Goal: Task Accomplishment & Management: Complete application form

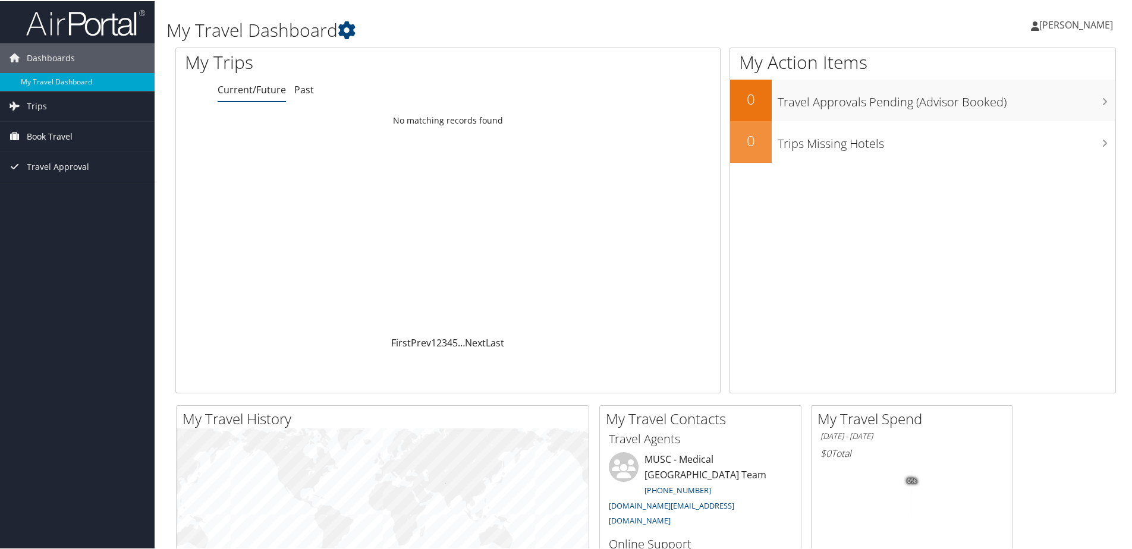
click at [23, 141] on icon at bounding box center [15, 135] width 18 height 18
click at [43, 112] on span "Trips" at bounding box center [37, 105] width 20 height 30
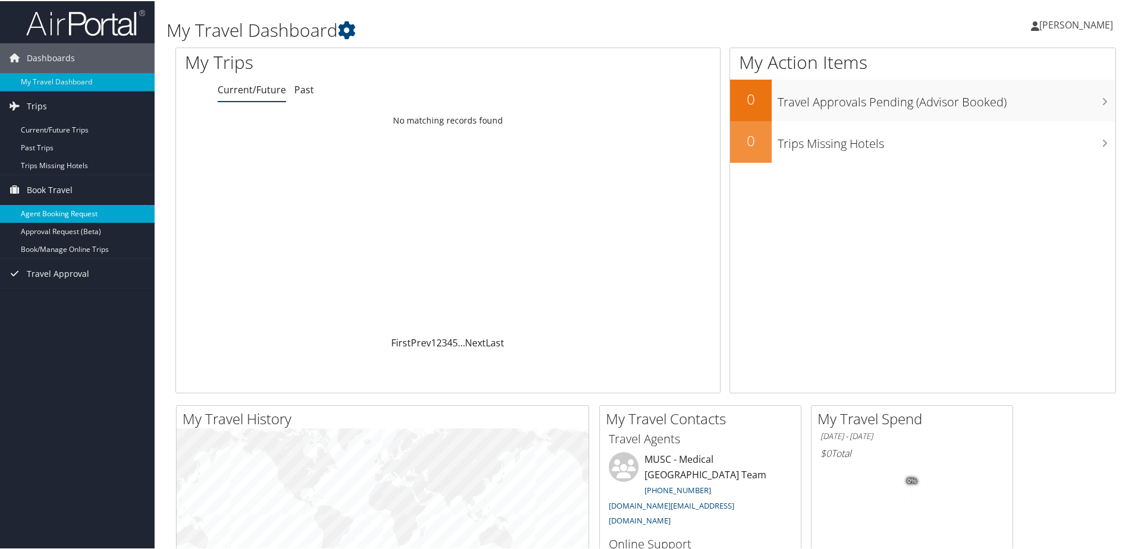
click at [29, 212] on link "Agent Booking Request" at bounding box center [77, 213] width 155 height 18
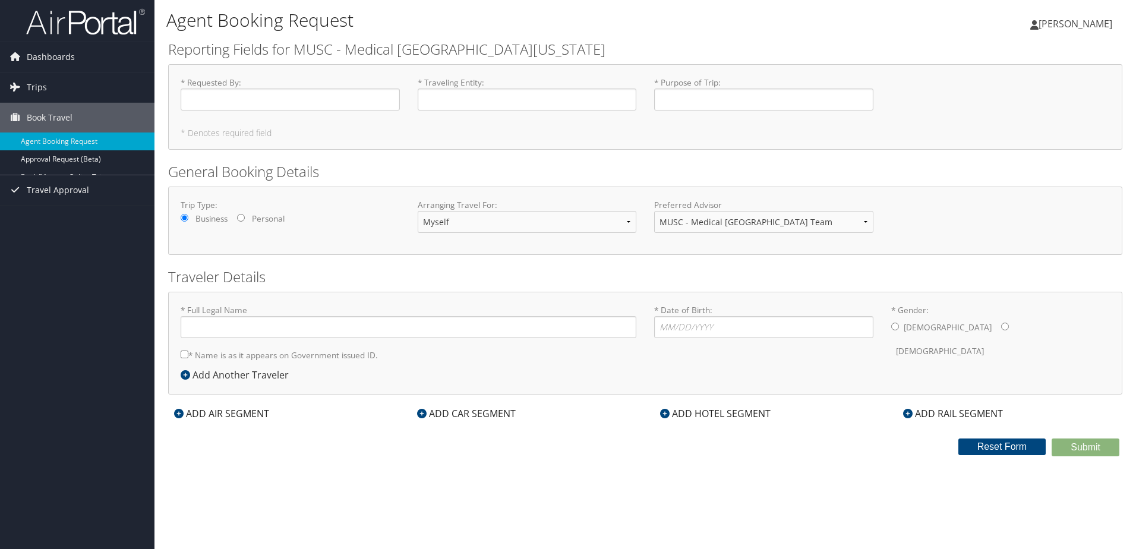
type input "[PERSON_NAME]"
click at [42, 87] on span "Trips" at bounding box center [37, 88] width 20 height 30
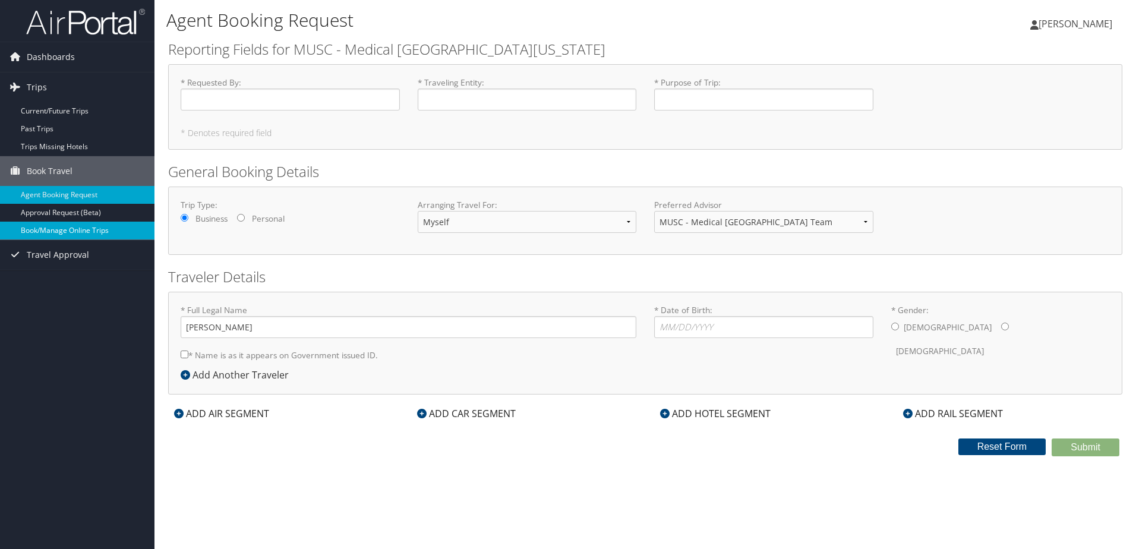
click at [66, 229] on link "Book/Manage Online Trips" at bounding box center [77, 231] width 155 height 18
